Goal: Information Seeking & Learning: Learn about a topic

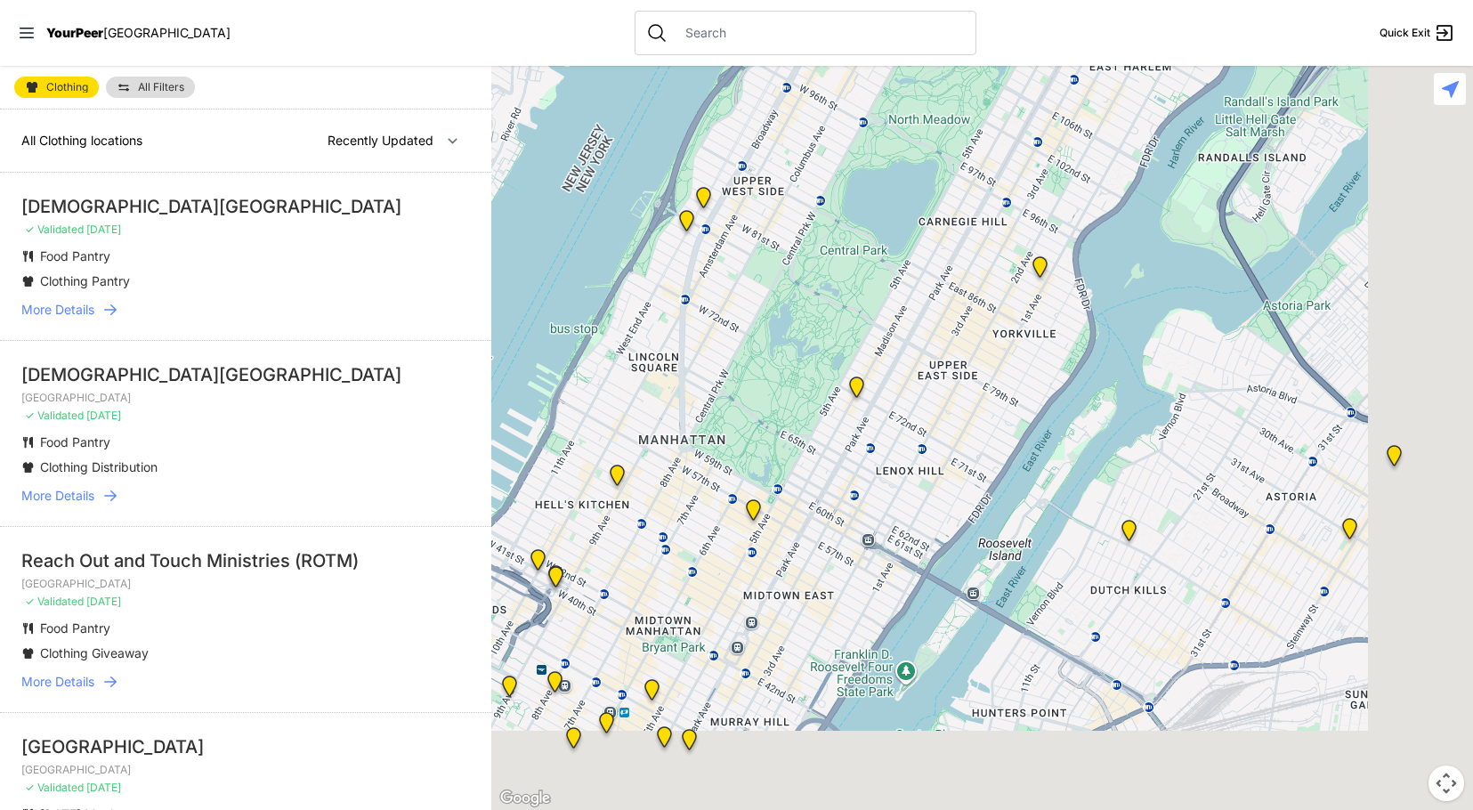
drag, startPoint x: 949, startPoint y: 327, endPoint x: 942, endPoint y: 254, distance: 73.3
click at [939, 243] on div at bounding box center [981, 438] width 981 height 744
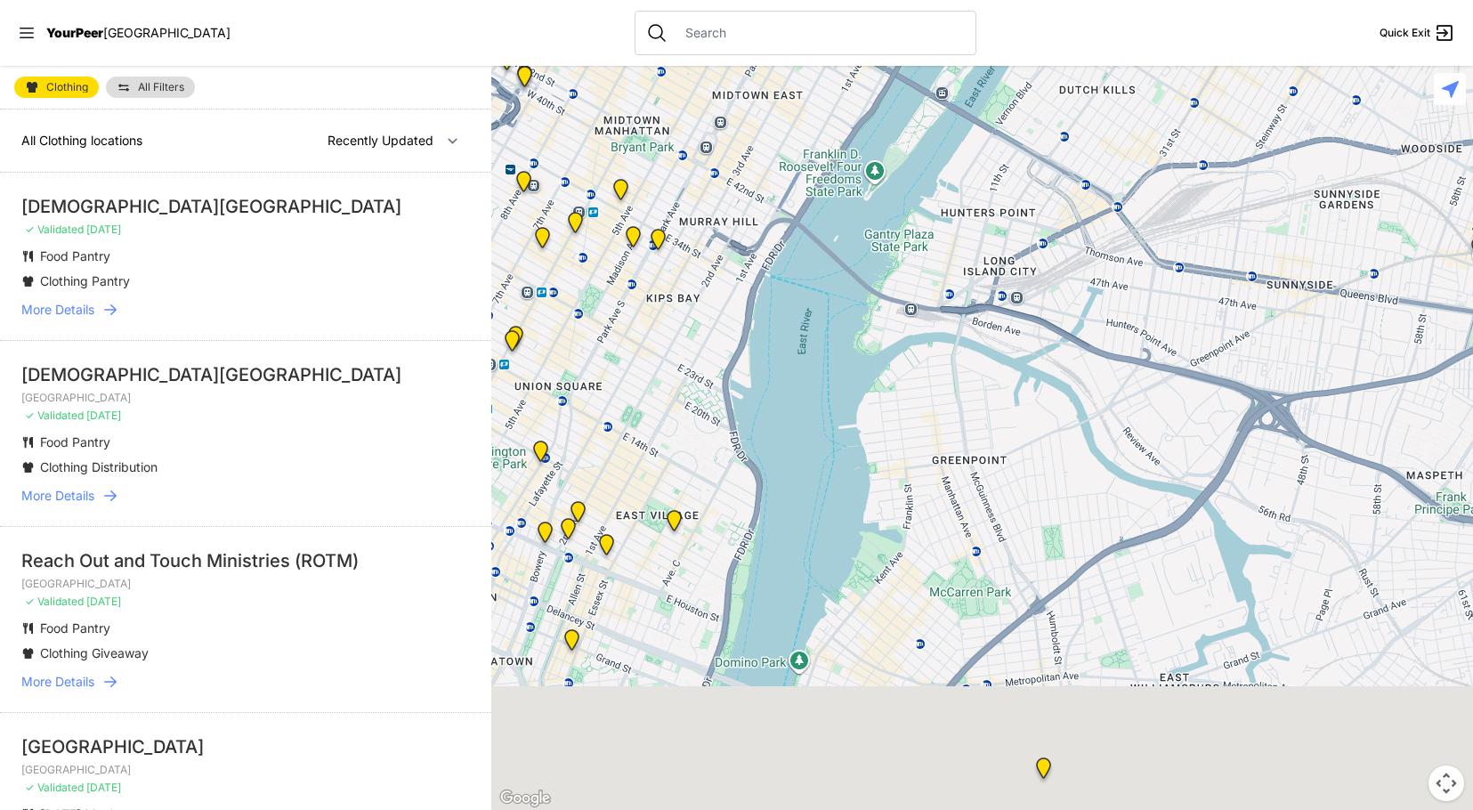
drag, startPoint x: 925, startPoint y: 227, endPoint x: 926, endPoint y: 162, distance: 65.0
click at [926, 162] on div at bounding box center [981, 438] width 981 height 744
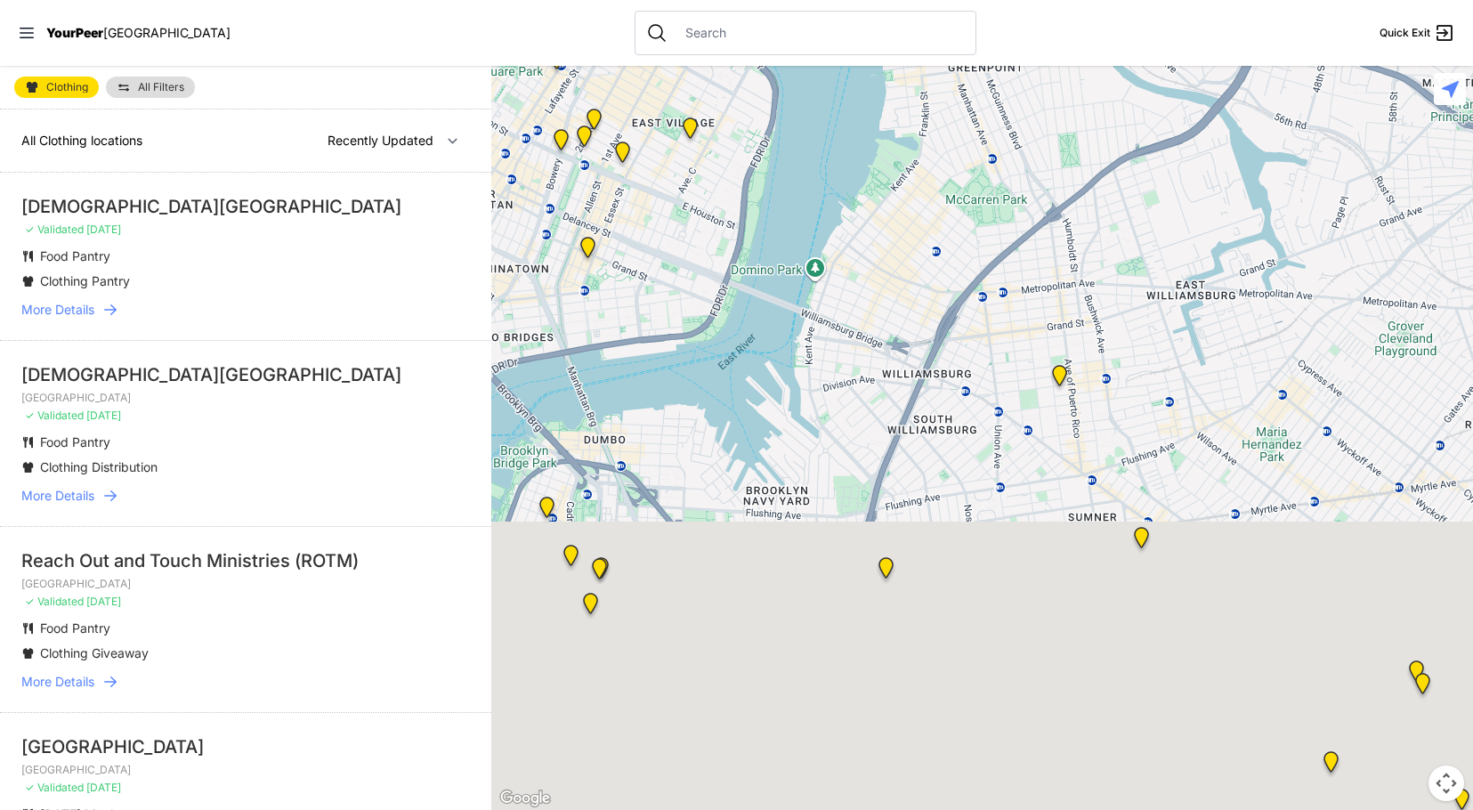
drag, startPoint x: 938, startPoint y: 532, endPoint x: 948, endPoint y: 180, distance: 352.5
click at [954, 138] on div at bounding box center [981, 438] width 981 height 744
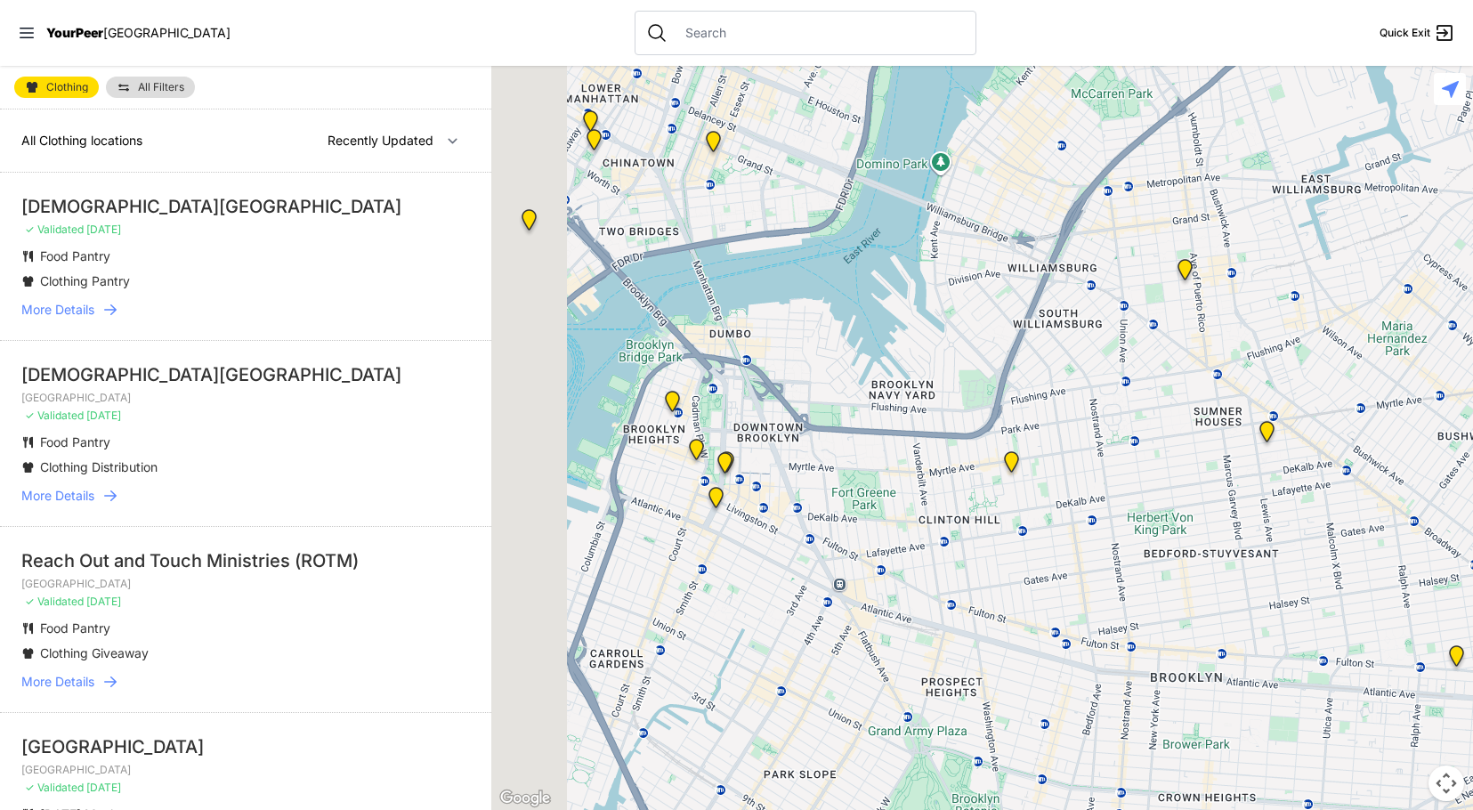
drag, startPoint x: 973, startPoint y: 359, endPoint x: 926, endPoint y: 399, distance: 61.9
click at [973, 358] on div at bounding box center [981, 438] width 981 height 744
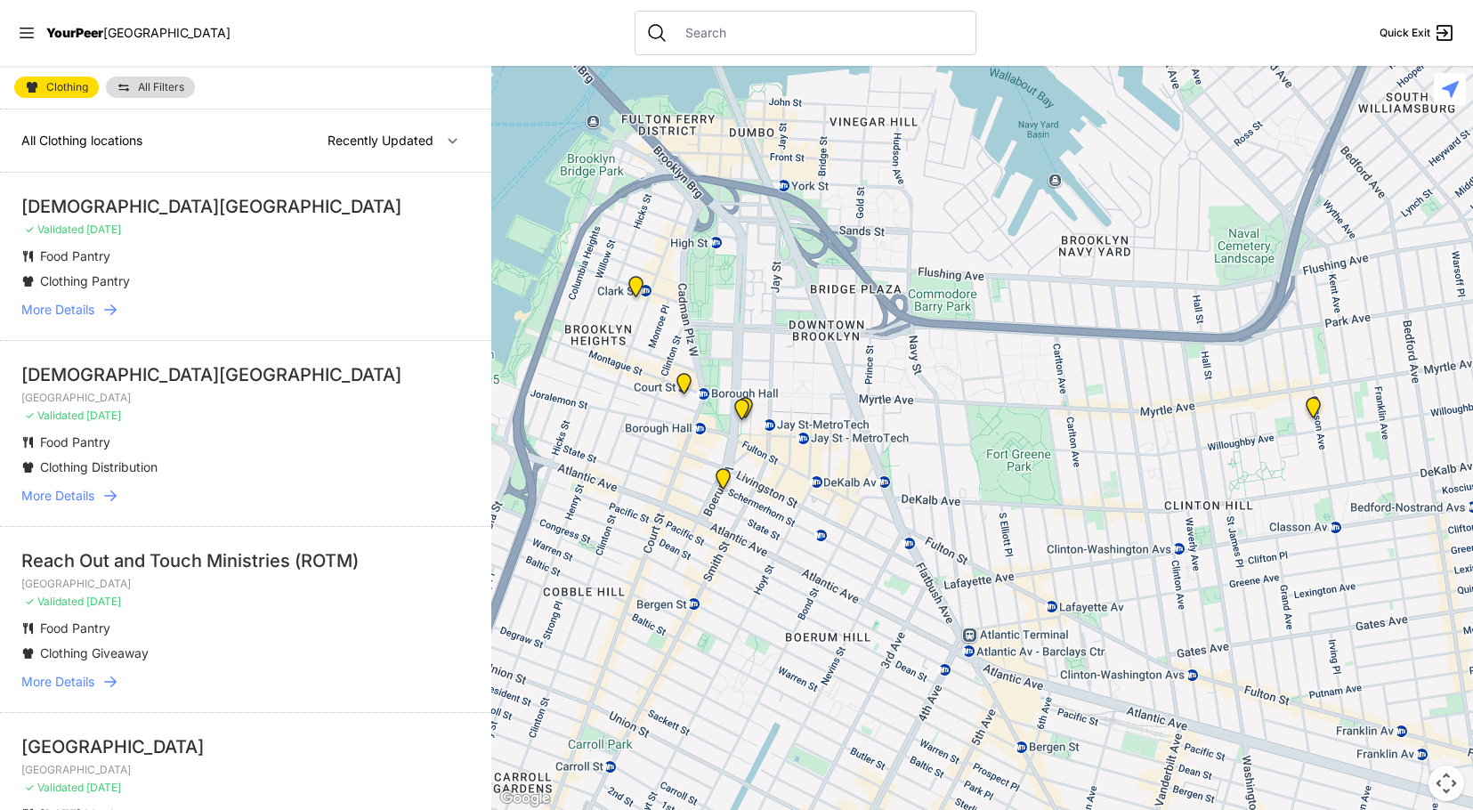
click at [724, 471] on img at bounding box center [723, 482] width 22 height 28
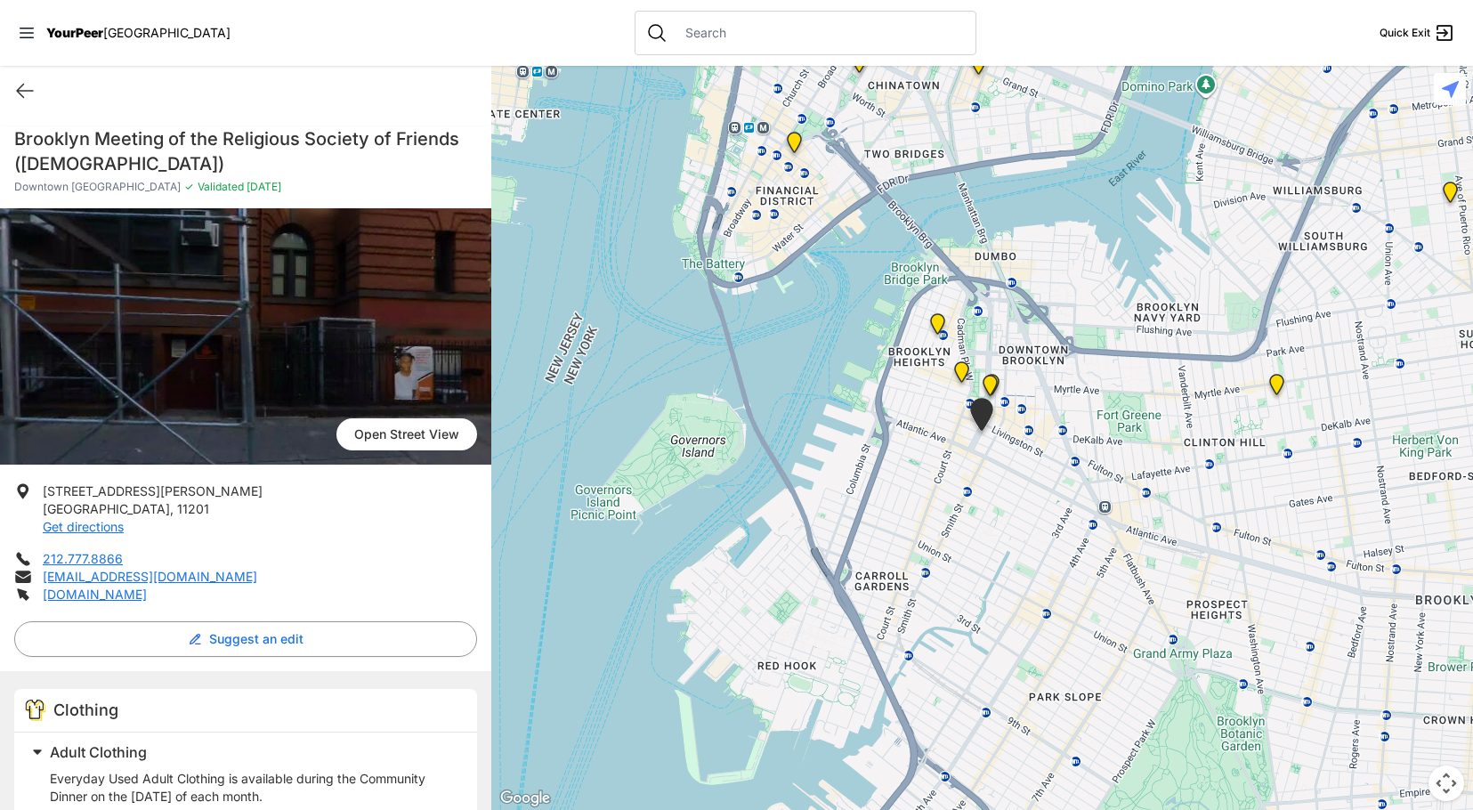
click at [959, 367] on img "Brooklyn" at bounding box center [961, 375] width 22 height 28
click at [958, 367] on img "Brooklyn" at bounding box center [961, 375] width 22 height 28
click at [31, 85] on icon at bounding box center [24, 90] width 21 height 21
select select "recentlyUpdated"
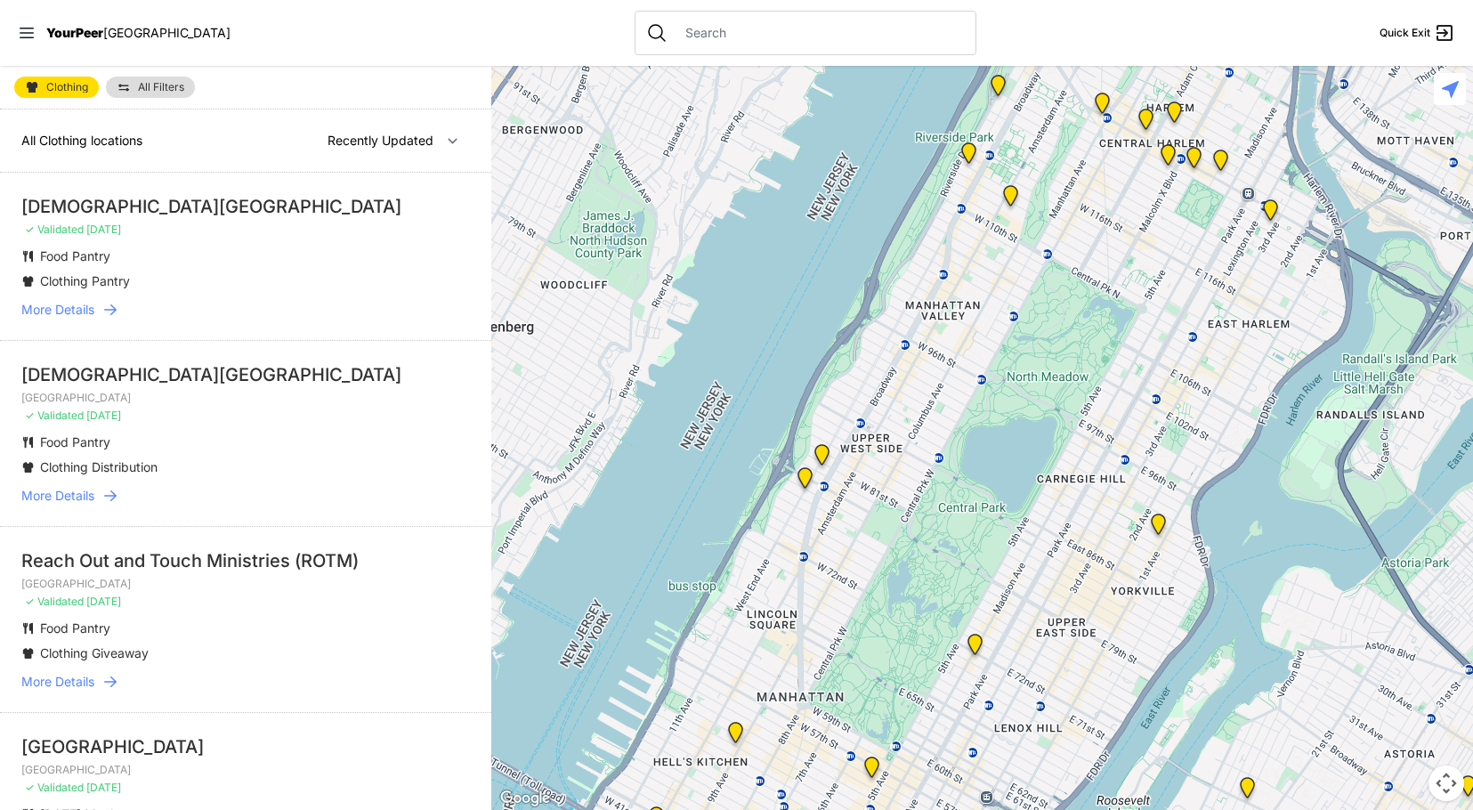
drag, startPoint x: 908, startPoint y: 658, endPoint x: 798, endPoint y: 86, distance: 581.8
click at [798, 86] on div at bounding box center [981, 438] width 981 height 744
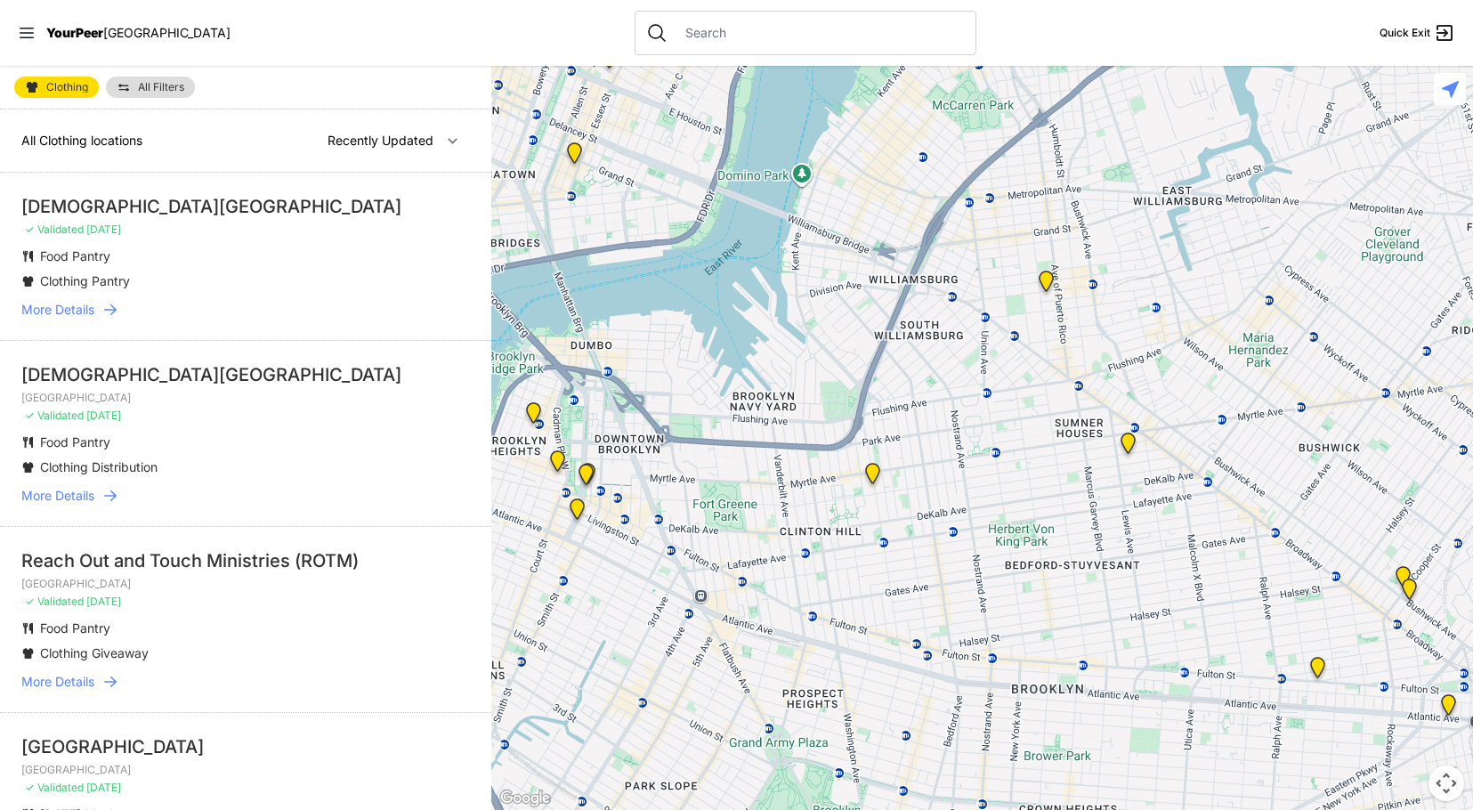
drag, startPoint x: 884, startPoint y: 99, endPoint x: 900, endPoint y: 38, distance: 62.6
click at [898, 28] on div "Close panel YourPeer [GEOGRAPHIC_DATA] Quick Exit Single Adult Families Soup Ki…" at bounding box center [736, 405] width 1473 height 810
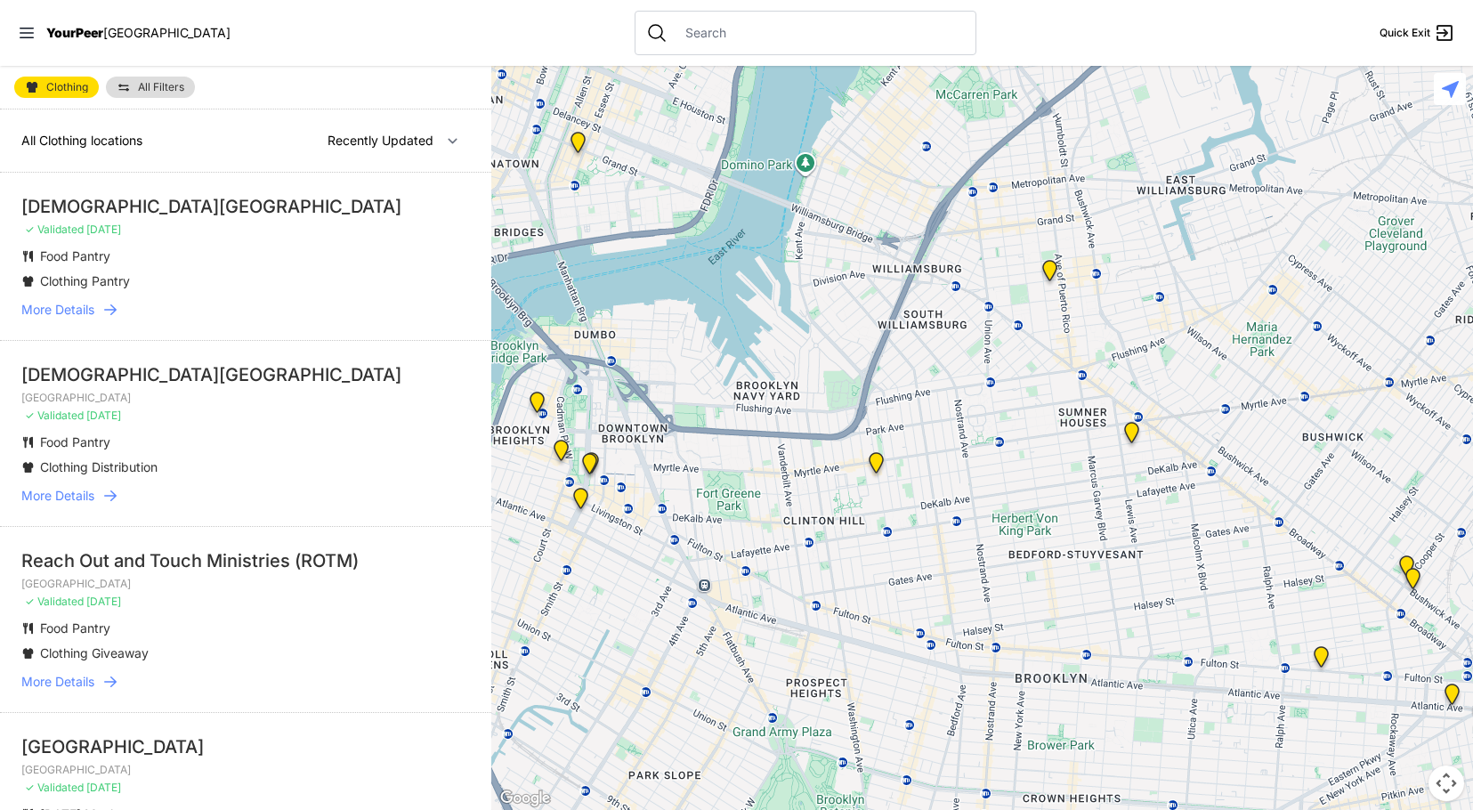
drag, startPoint x: 656, startPoint y: 506, endPoint x: 865, endPoint y: 459, distance: 214.4
click at [865, 459] on div at bounding box center [981, 438] width 981 height 744
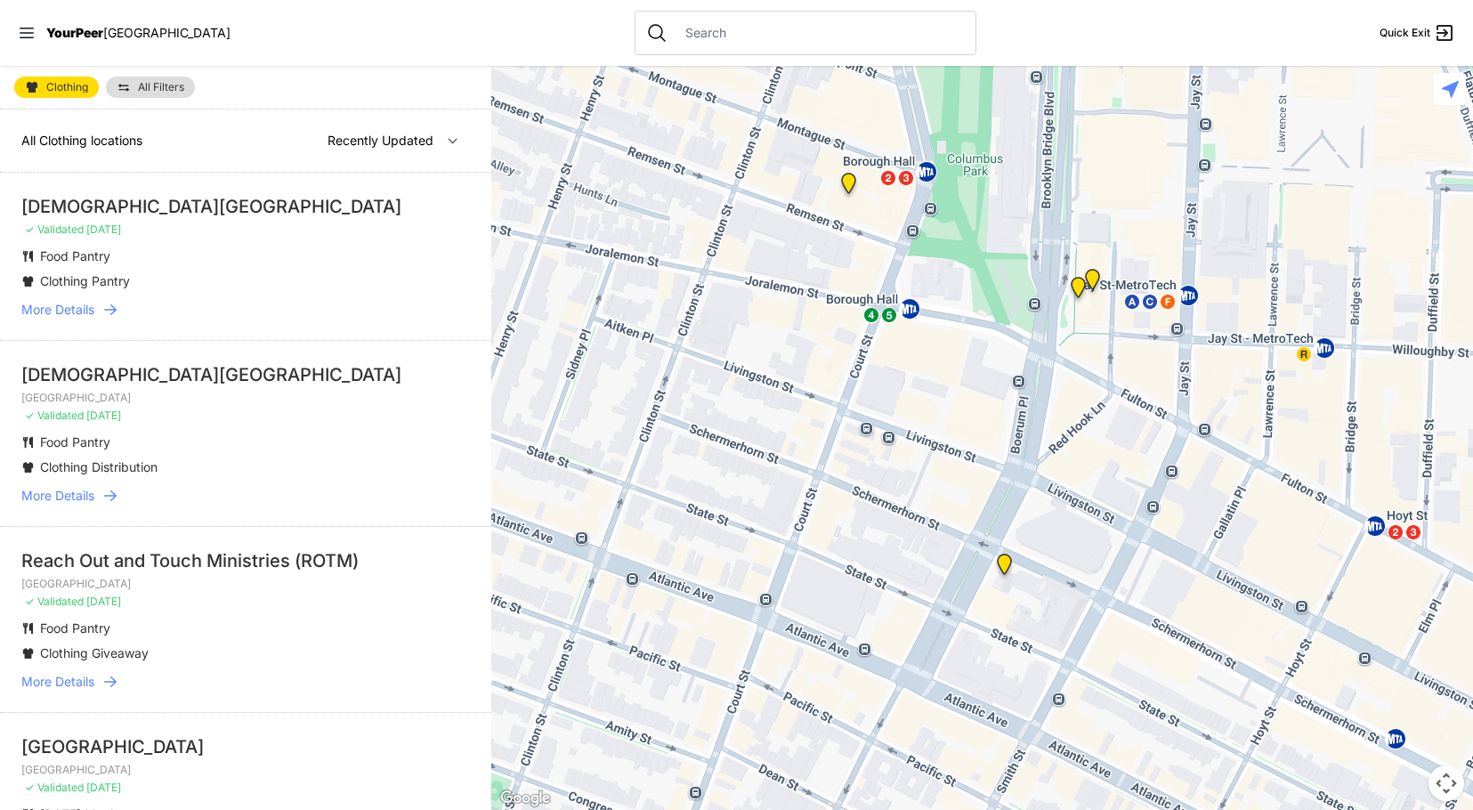
click at [843, 179] on img "Brooklyn" at bounding box center [848, 187] width 22 height 28
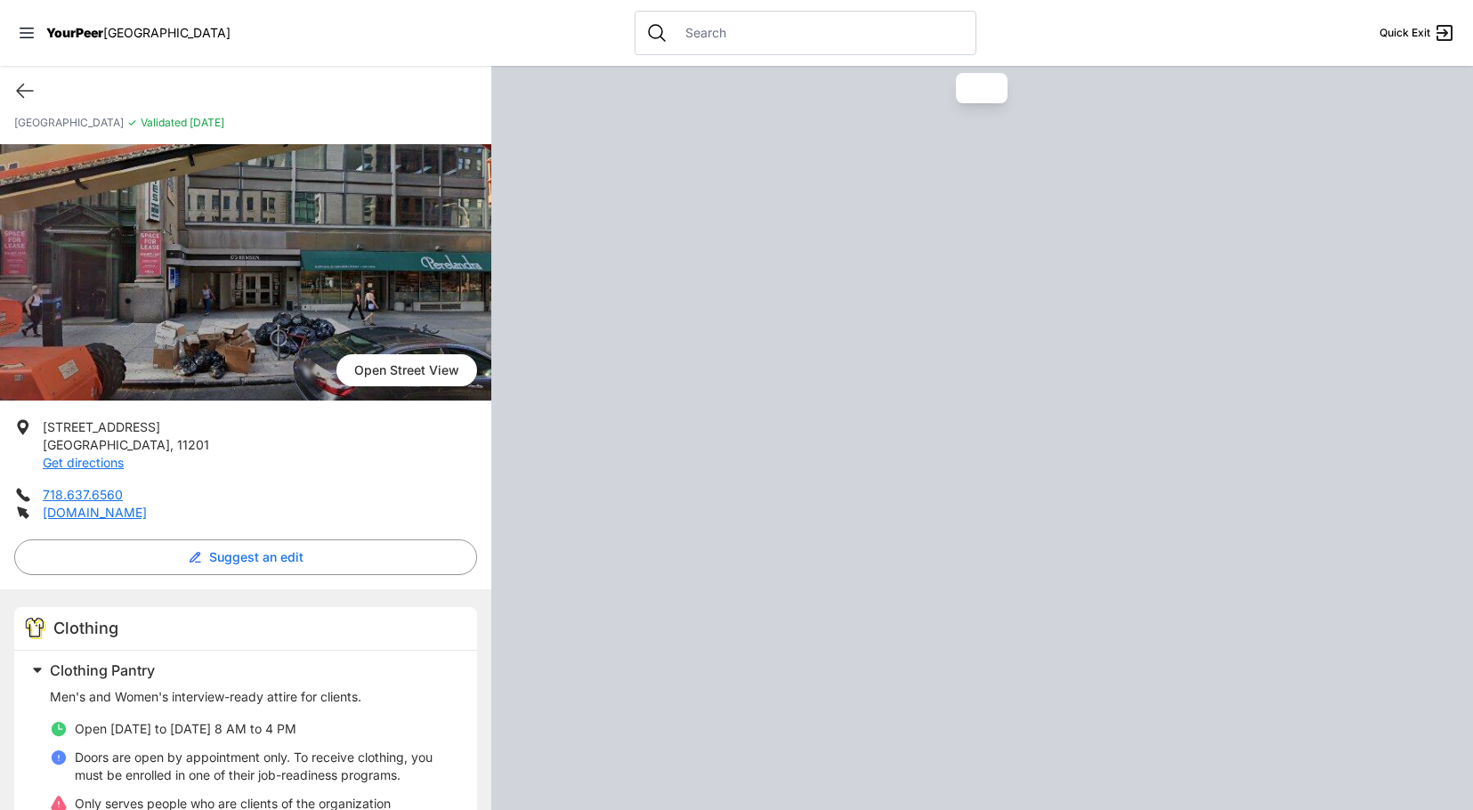
scroll to position [89, 0]
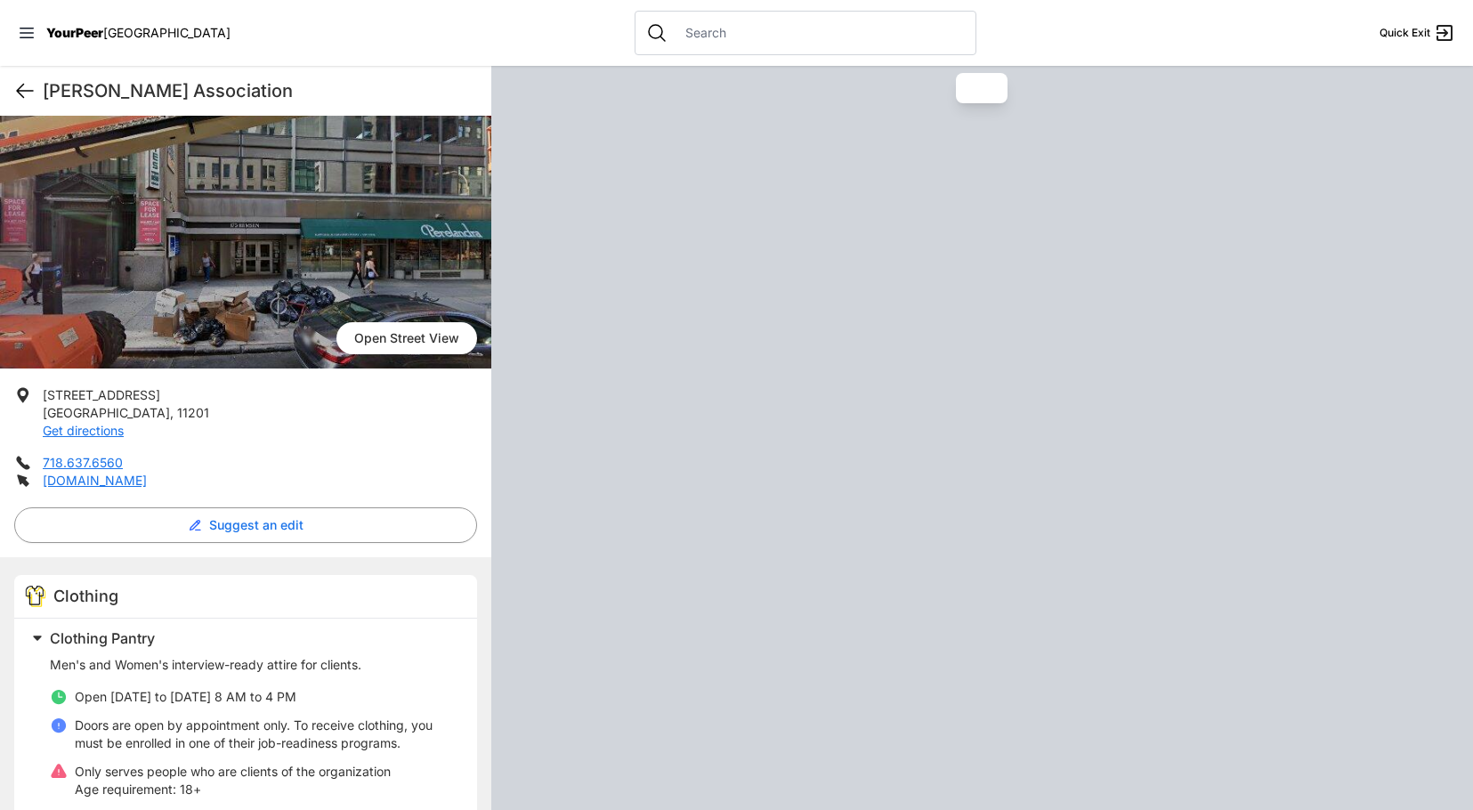
click at [28, 87] on icon at bounding box center [24, 90] width 21 height 21
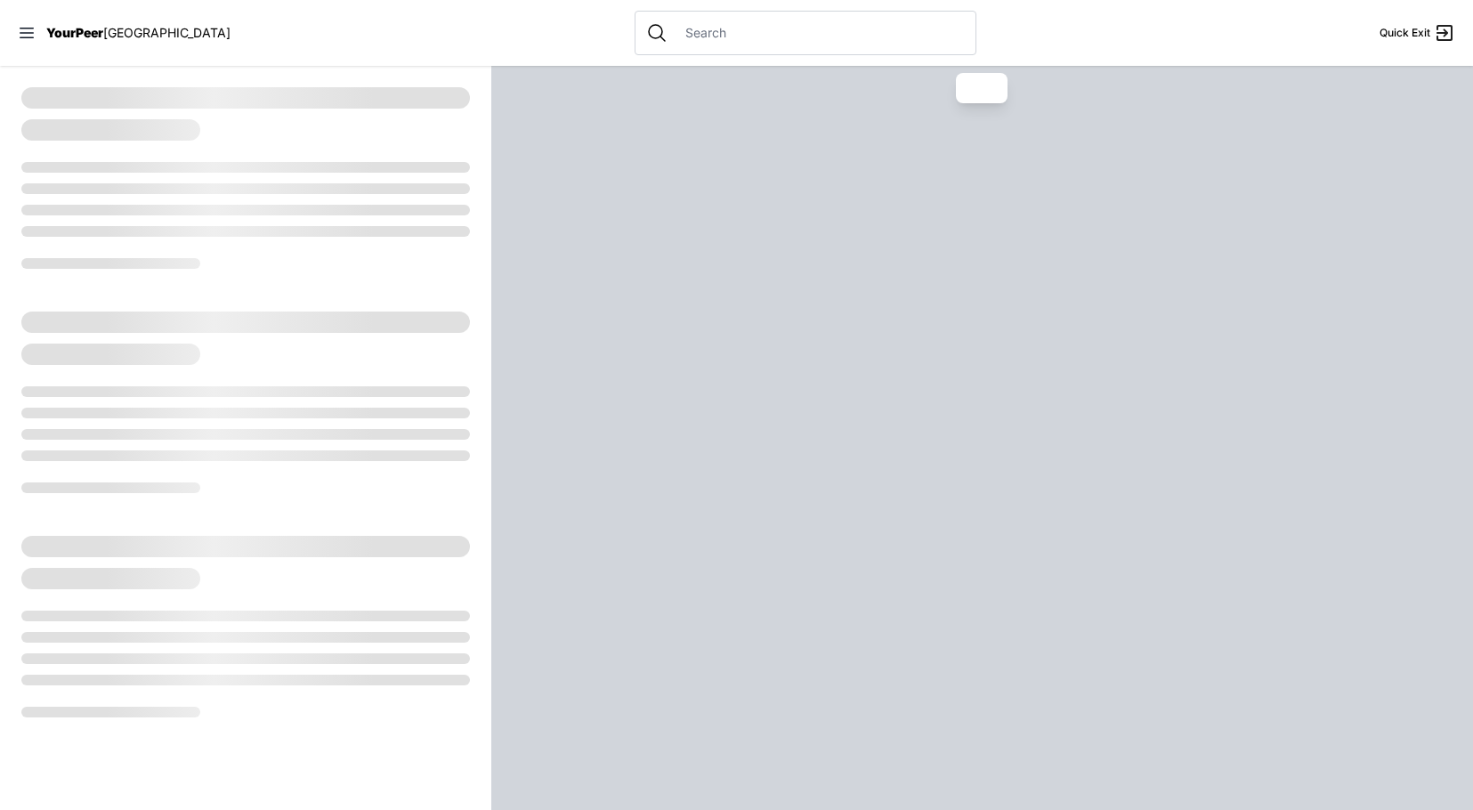
select select "recentlyUpdated"
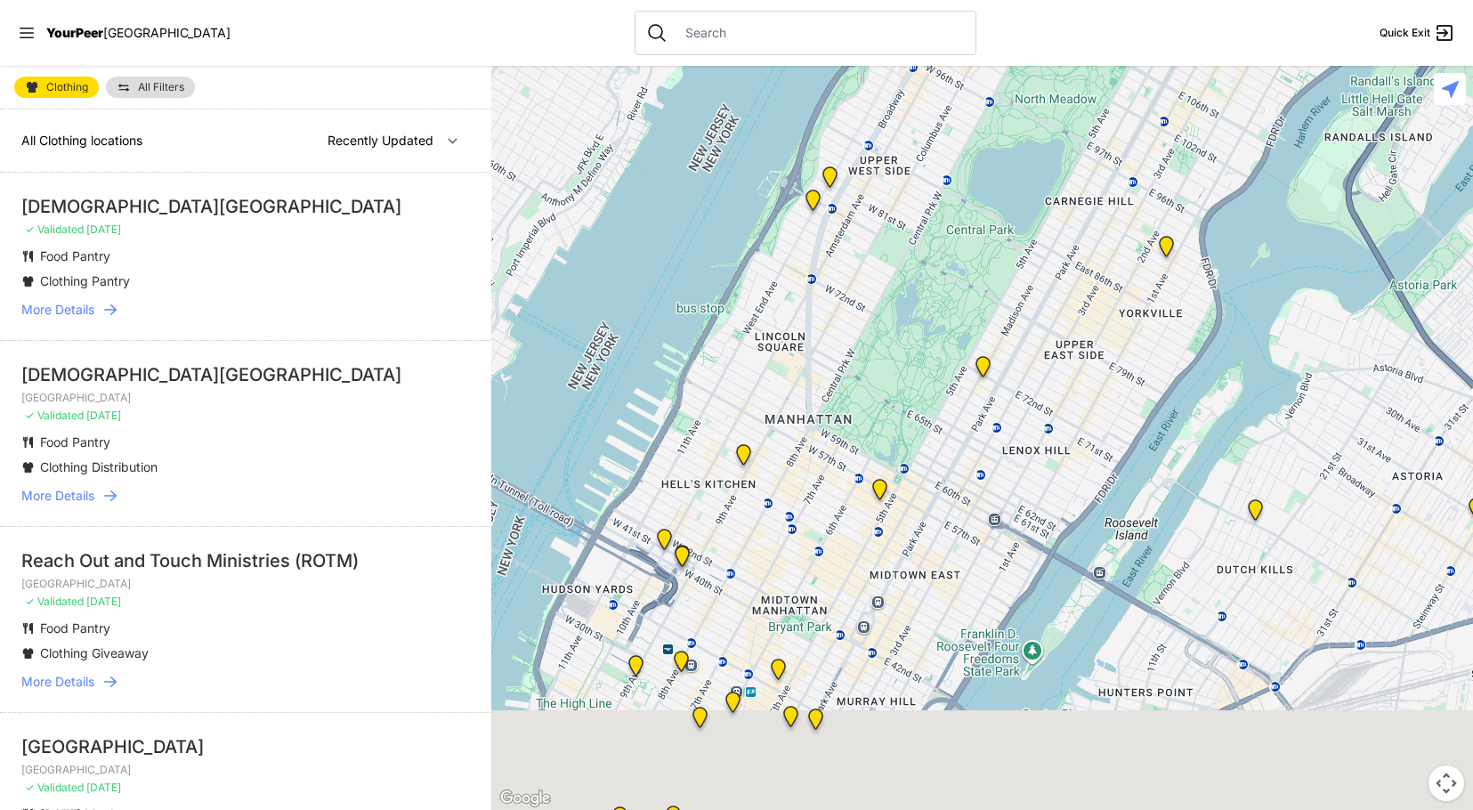
drag, startPoint x: 945, startPoint y: 437, endPoint x: 935, endPoint y: 344, distance: 93.1
click at [939, 312] on div at bounding box center [981, 438] width 981 height 744
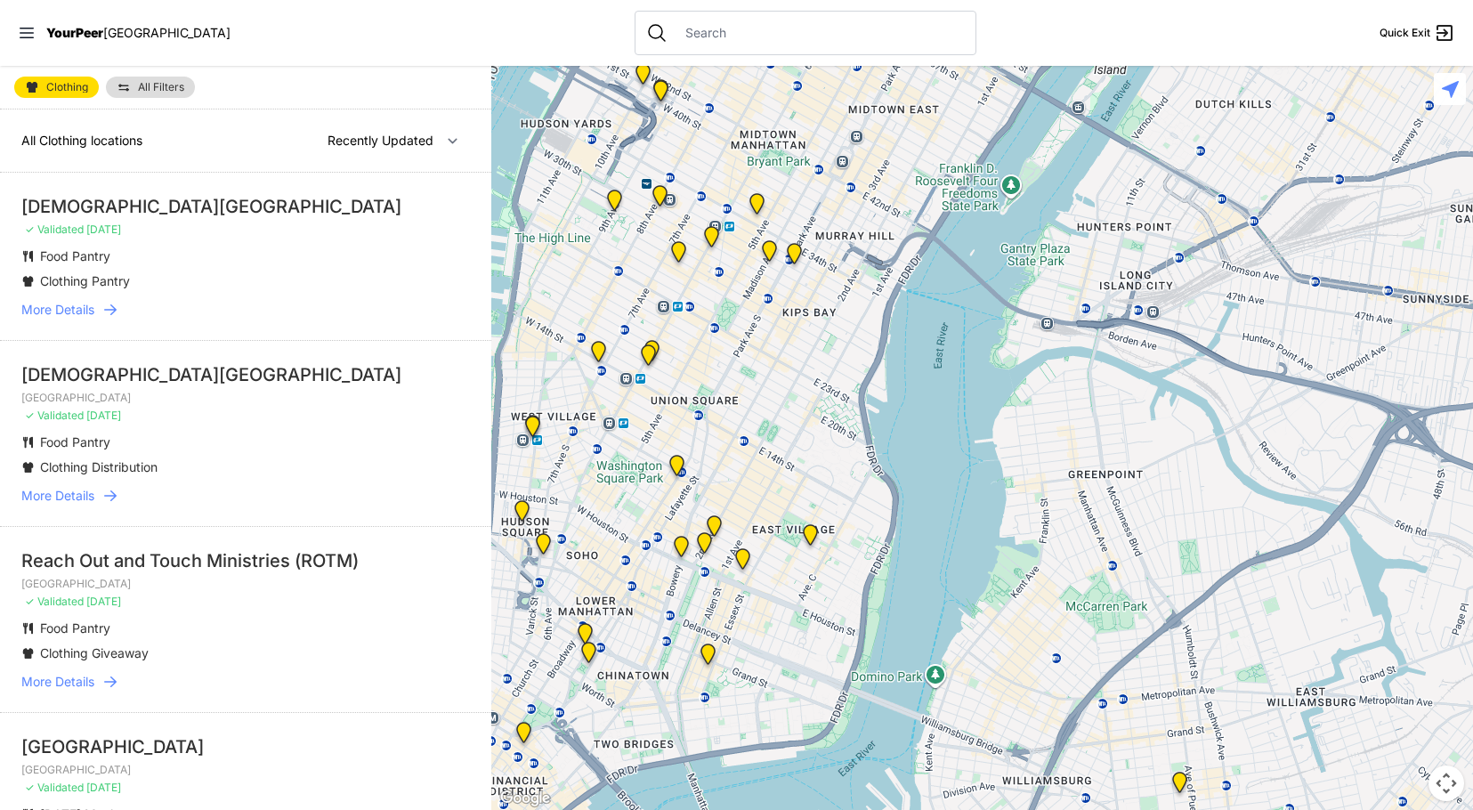
drag, startPoint x: 980, startPoint y: 284, endPoint x: 994, endPoint y: 198, distance: 86.6
click at [993, 198] on div at bounding box center [981, 438] width 981 height 744
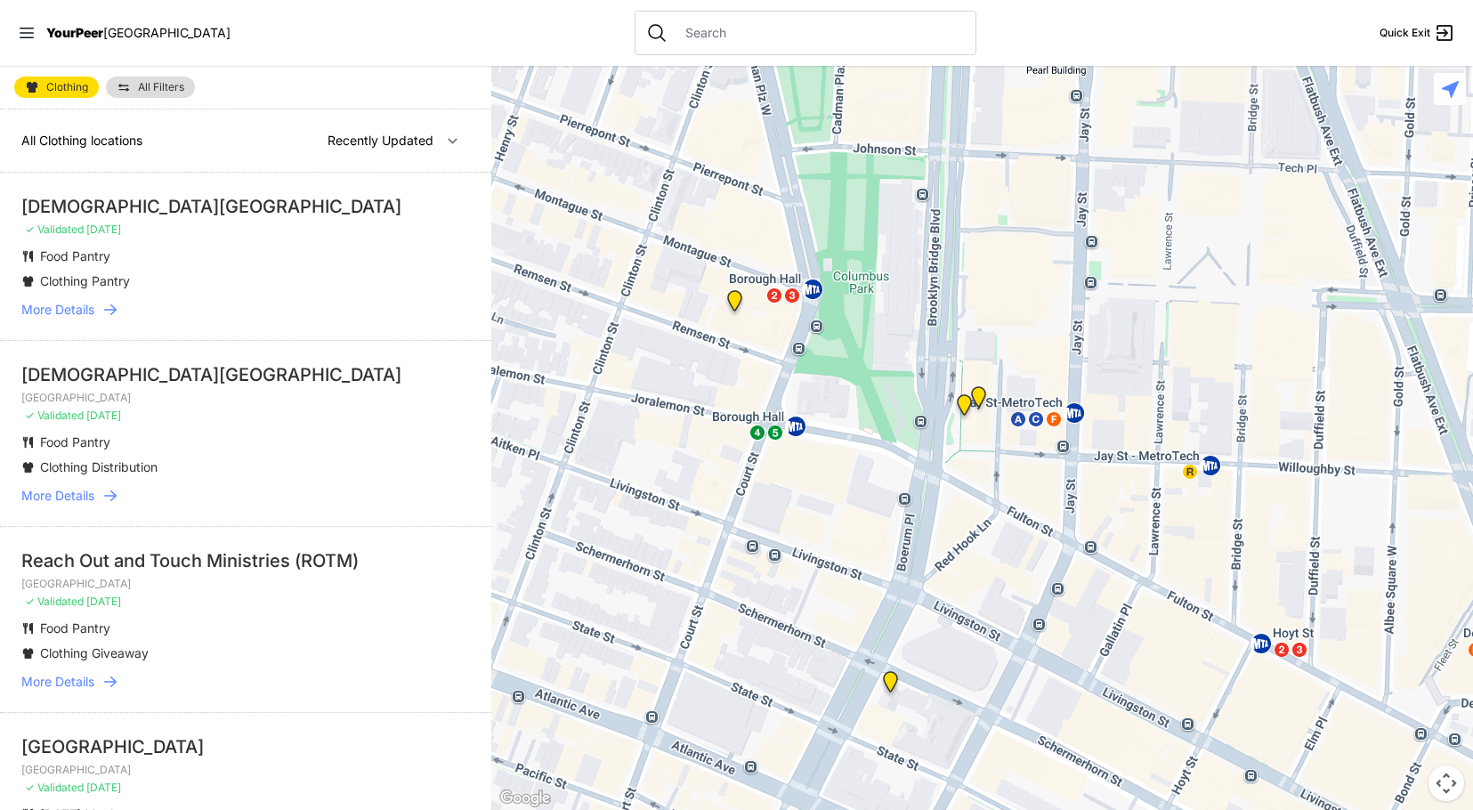
click at [965, 406] on img "Brooklyn" at bounding box center [964, 408] width 22 height 28
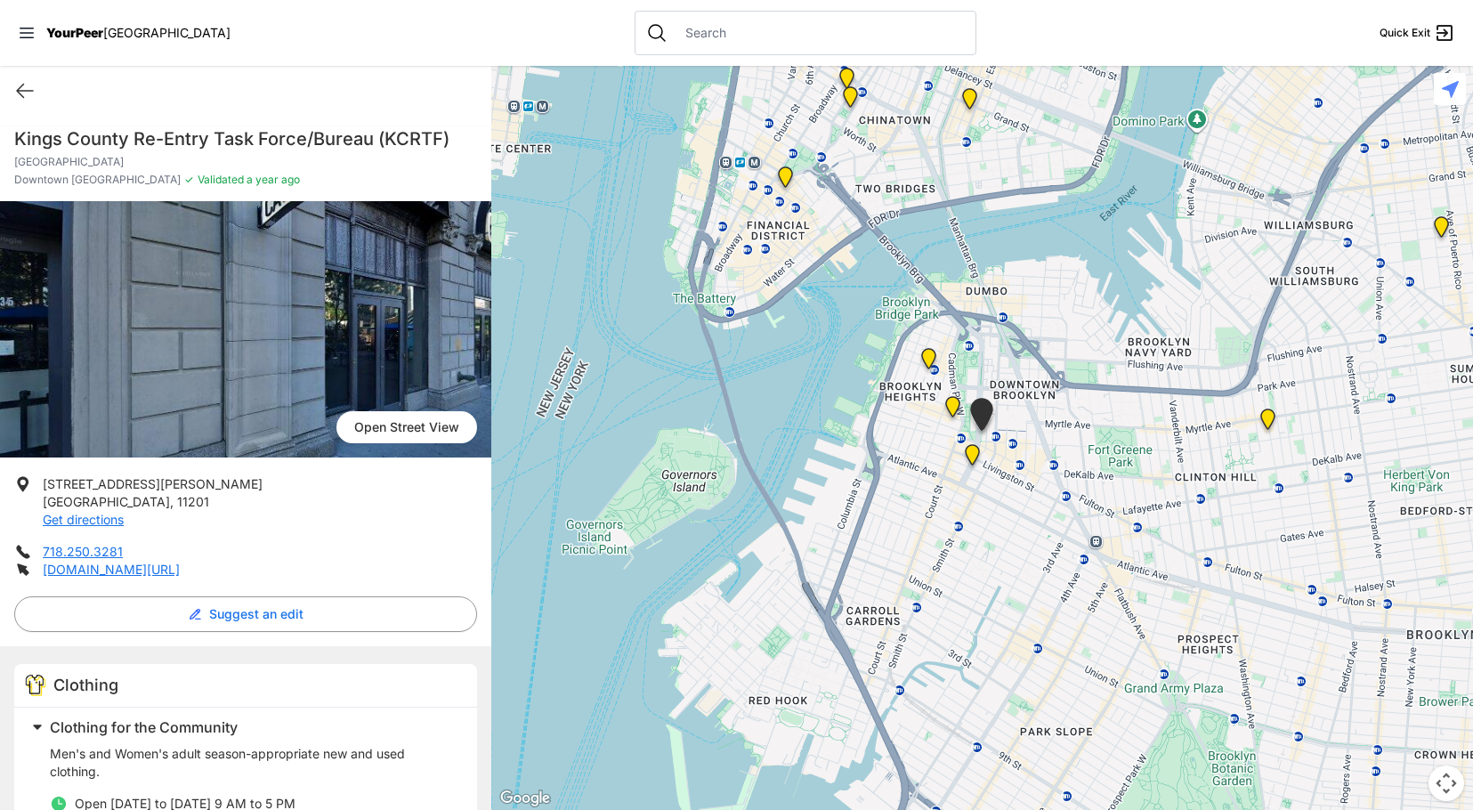
select select "recentlyUpdated"
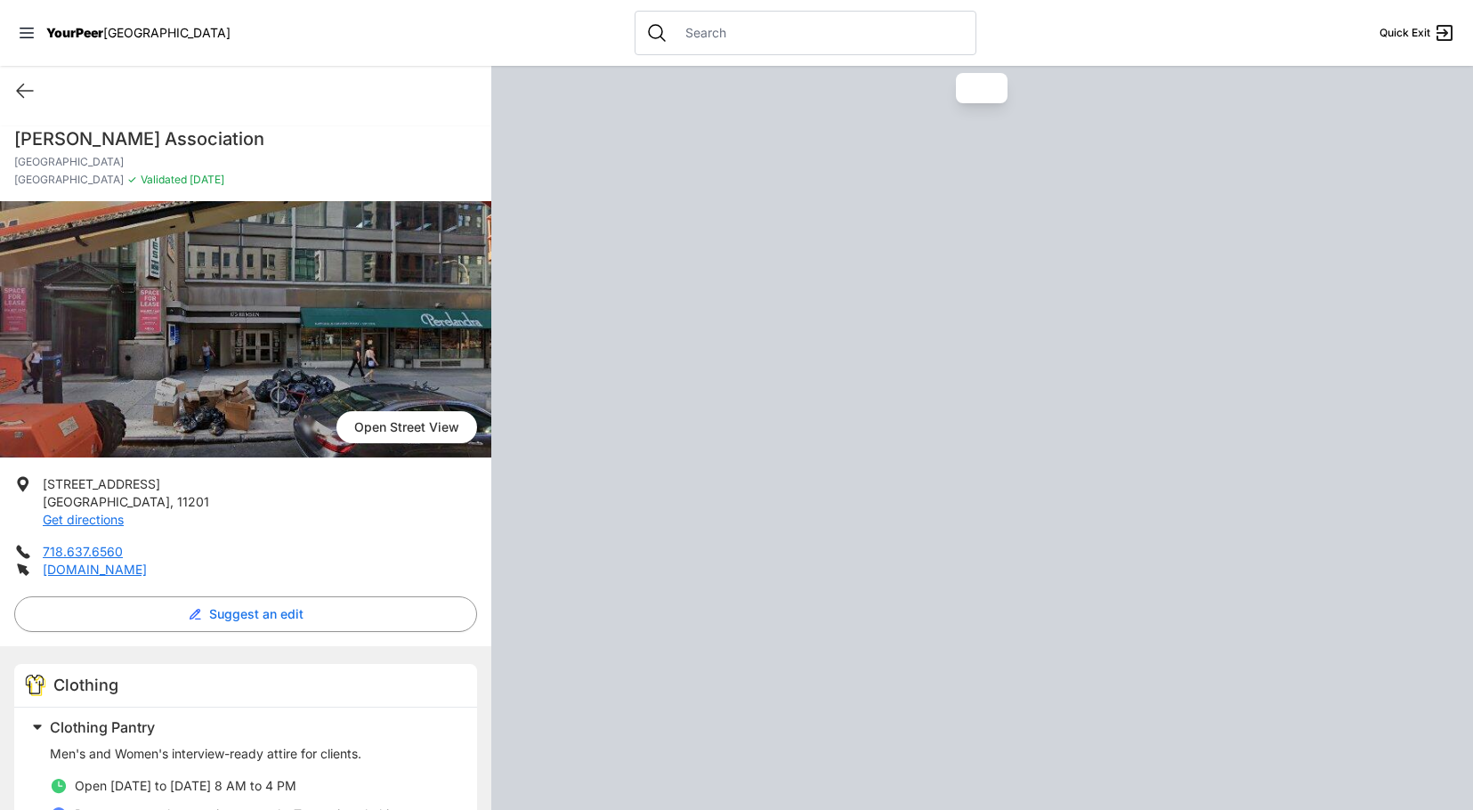
select select "recentlyUpdated"
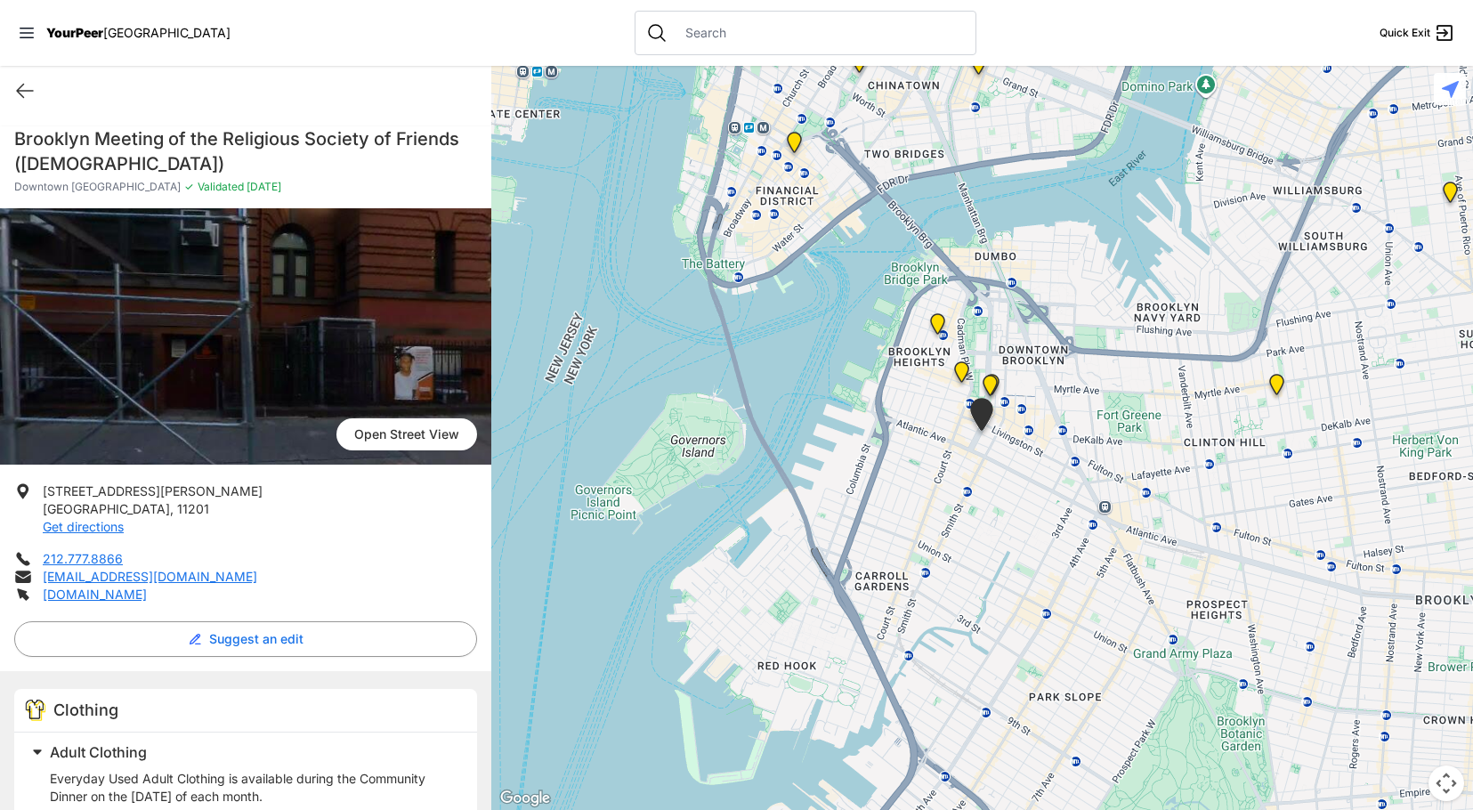
select select "recentlyUpdated"
